Goal: Information Seeking & Learning: Learn about a topic

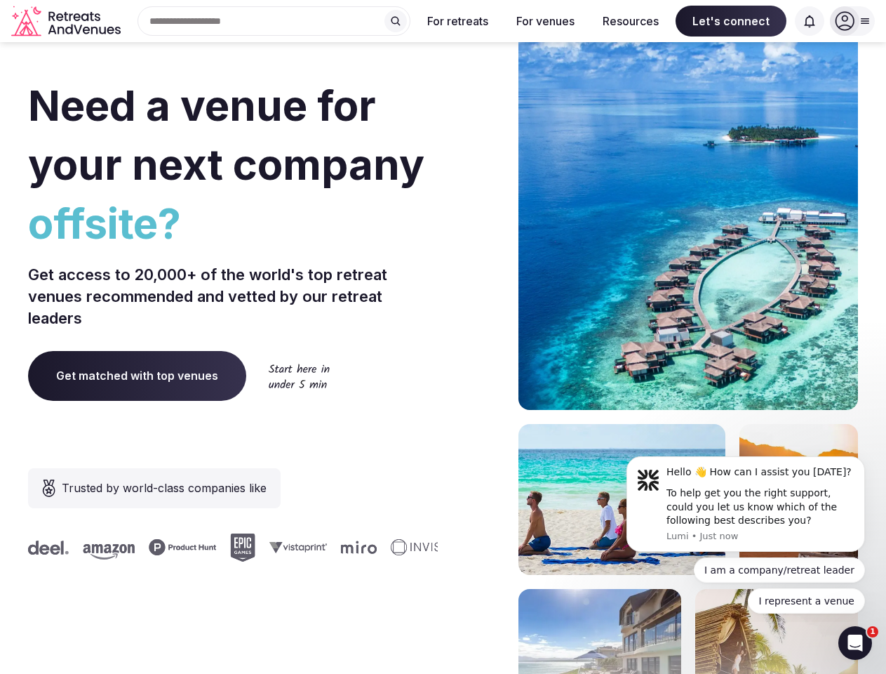
click at [443, 337] on div "Need a venue for your next company offsite? Get access to 20,000+ of the world'…" at bounding box center [443, 419] width 830 height 845
click at [274, 21] on div "Search Popular Destinations [GEOGRAPHIC_DATA], [GEOGRAPHIC_DATA] [GEOGRAPHIC_DA…" at bounding box center [268, 20] width 284 height 29
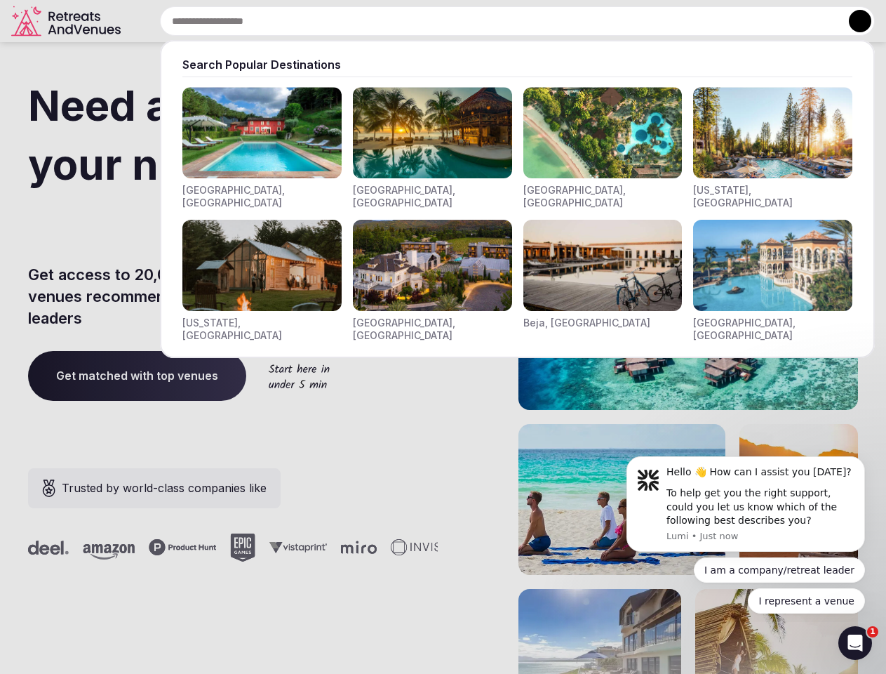
click at [396, 21] on input "text" at bounding box center [517, 20] width 715 height 29
click at [458, 21] on input "text" at bounding box center [517, 20] width 715 height 29
click at [545, 21] on input "text" at bounding box center [517, 20] width 715 height 29
click at [631, 21] on input "text" at bounding box center [517, 20] width 715 height 29
click at [731, 21] on input "text" at bounding box center [517, 20] width 715 height 29
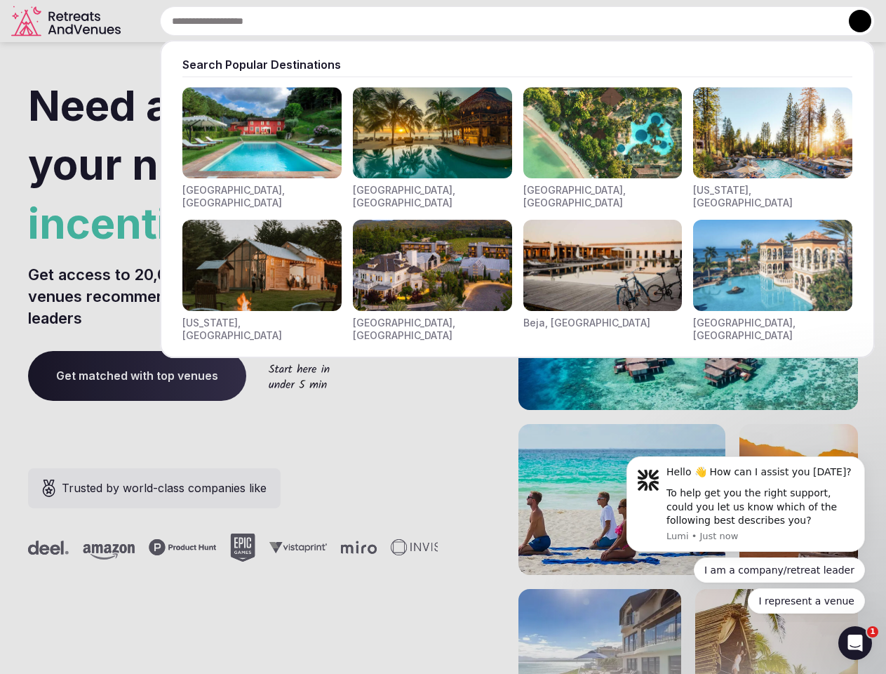
click at [810, 21] on input "text" at bounding box center [517, 20] width 715 height 29
click at [853, 21] on button at bounding box center [860, 21] width 22 height 22
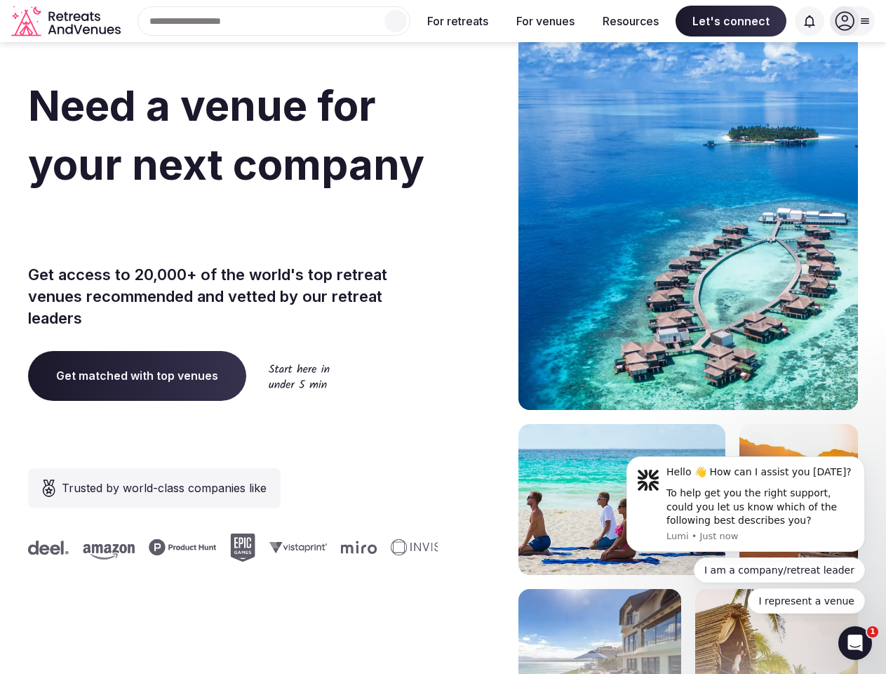
click at [746, 504] on div "To help get you the right support, could you let us know which of the following…" at bounding box center [761, 506] width 188 height 41
